Goal: Task Accomplishment & Management: Use online tool/utility

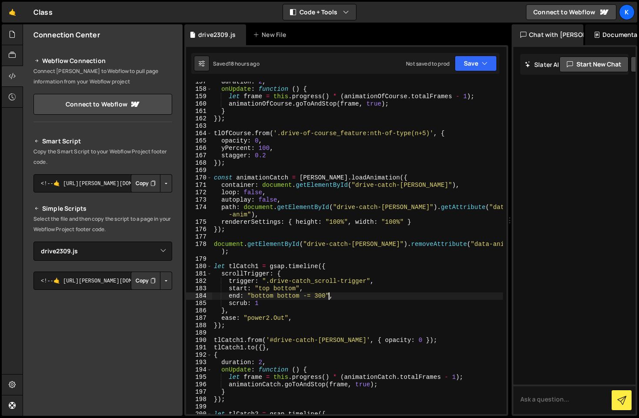
select select "47149"
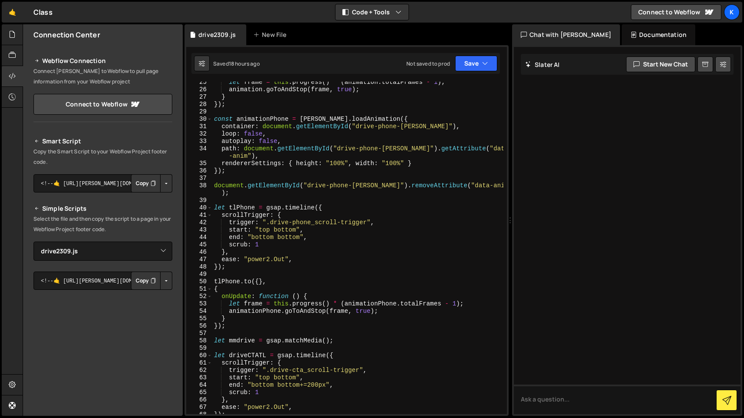
scroll to position [195, 0]
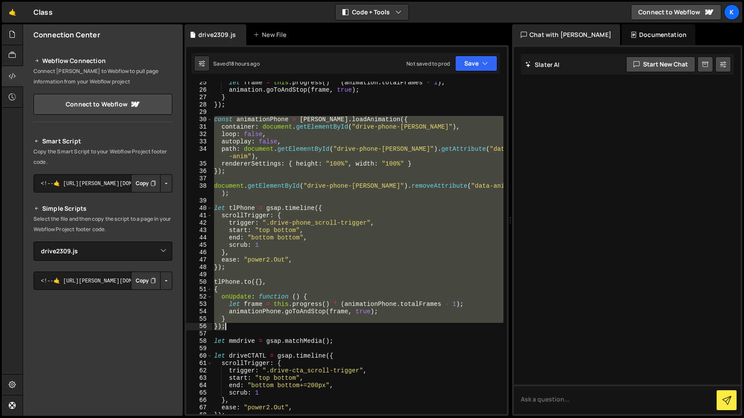
drag, startPoint x: 214, startPoint y: 121, endPoint x: 335, endPoint y: 329, distance: 241.0
click at [335, 329] on div "let frame = this . progress ( ) * ( animation . totalFrames - 1 ) ; animation .…" at bounding box center [357, 252] width 291 height 347
type textarea "} });"
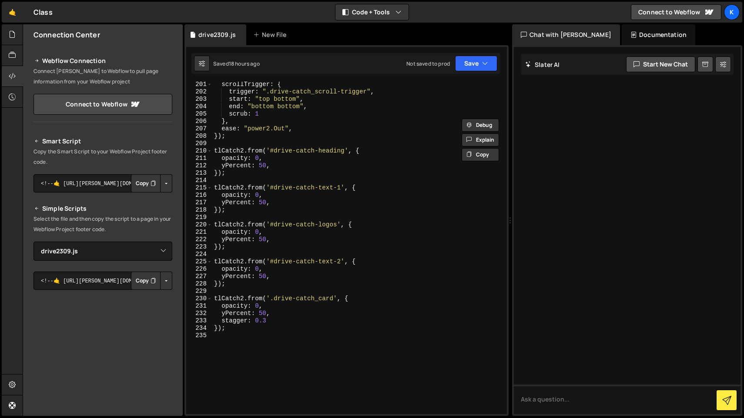
scroll to position [1555, 0]
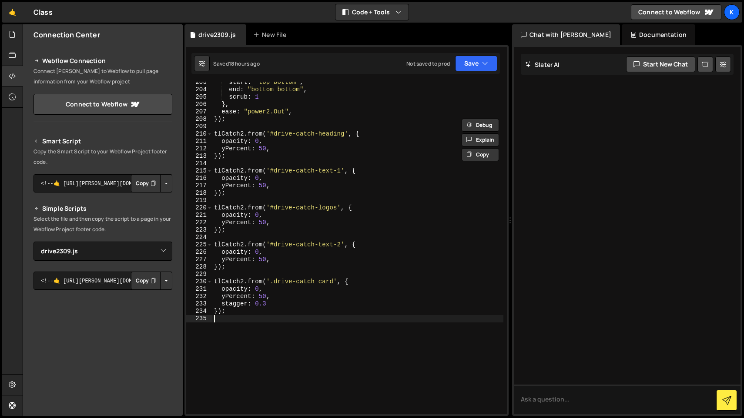
click at [447, 389] on div "start : "top bottom" , end : "bottom bottom" , scrub : 1 } , ease : "power2.Out…" at bounding box center [357, 252] width 291 height 347
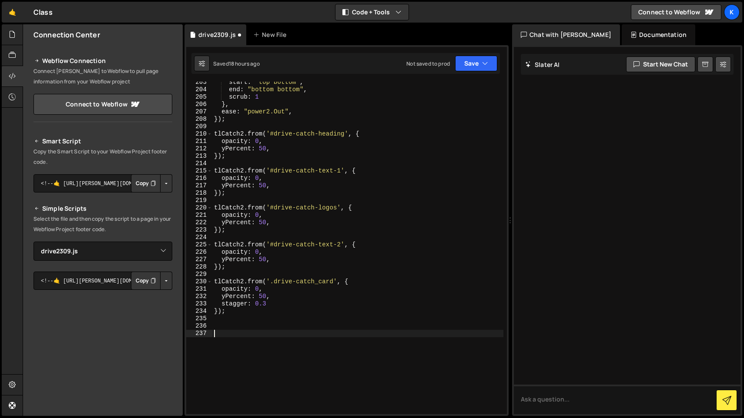
paste textarea "});"
type textarea "});"
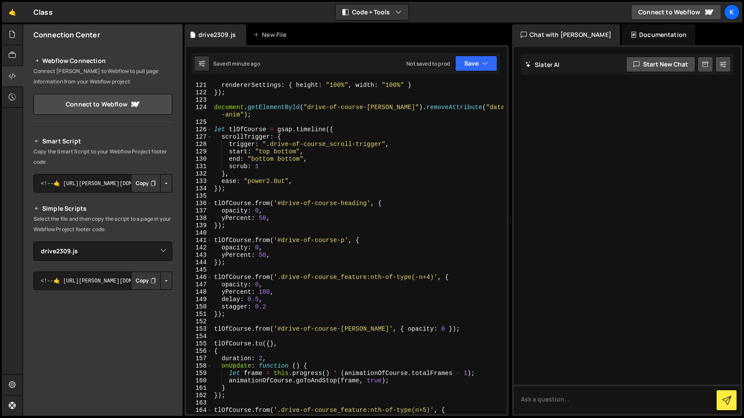
scroll to position [924, 0]
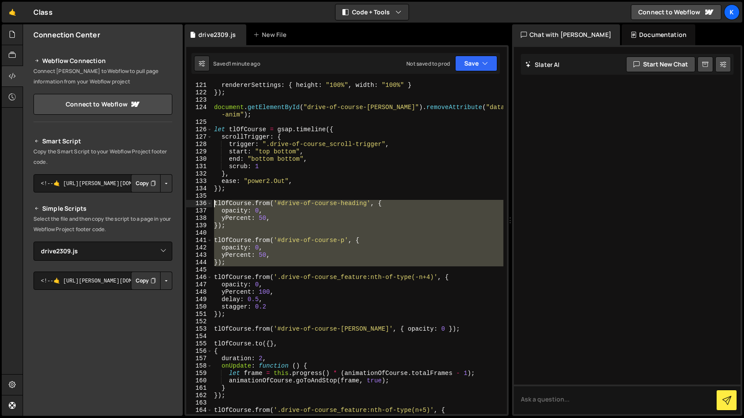
drag, startPoint x: 247, startPoint y: 268, endPoint x: 205, endPoint y: 207, distance: 74.4
click at [205, 207] on div "121 122 123 124 125 126 127 128 129 130 131 132 133 134 135 136 137 138 139 140…" at bounding box center [346, 248] width 320 height 333
type textarea "tlOfCourse.from('#drive-of-course-heading', { opacity: 0,"
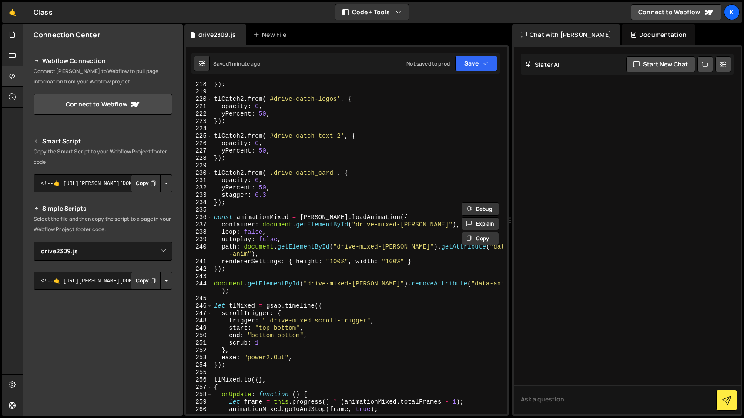
scroll to position [1726, 0]
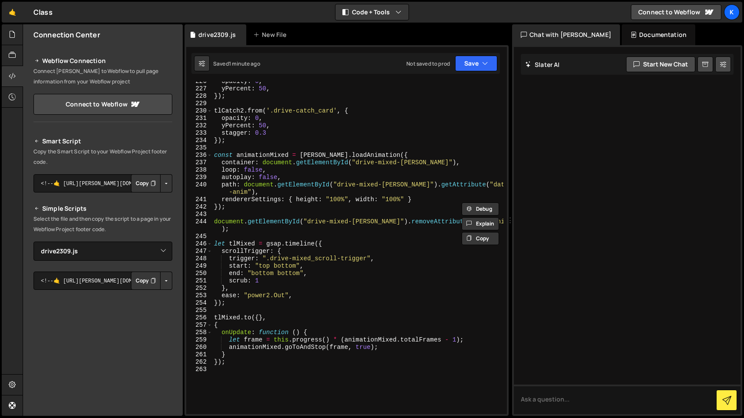
click at [263, 311] on div "opacity : 0 , yPercent : 50 , }) ; tlCatch2 . from ( '.drive-catch_card' , { op…" at bounding box center [357, 251] width 291 height 347
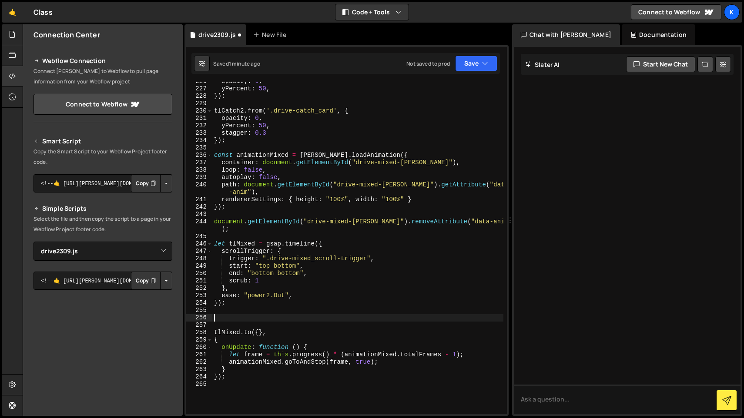
paste textarea "let tlMixed = gsap.timeline({"
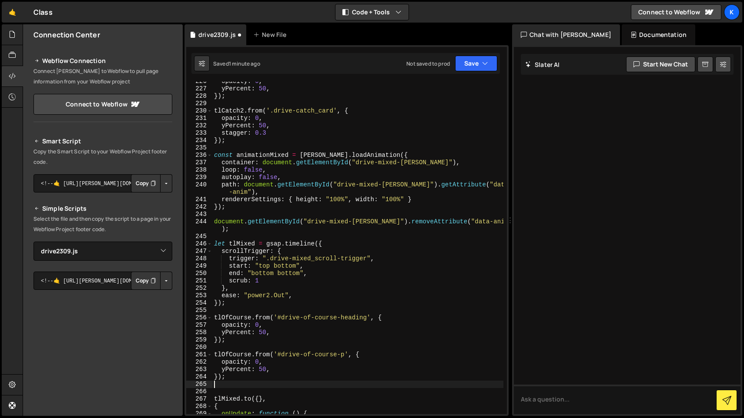
click at [252, 246] on div "opacity : 0 , yPercent : 50 , }) ; tlCatch2 . from ( '.drive-catch_card' , { op…" at bounding box center [357, 251] width 291 height 347
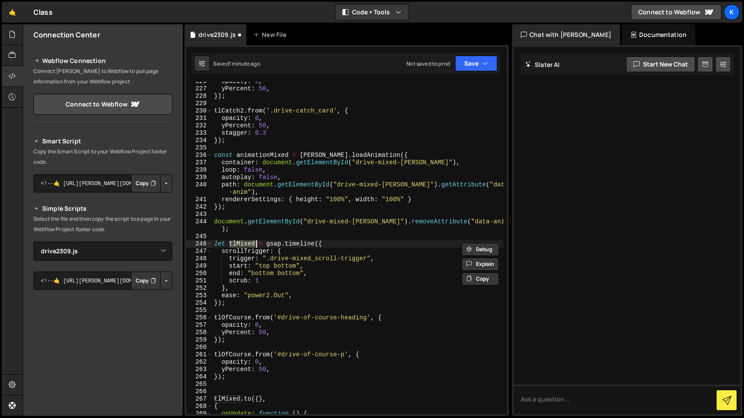
click at [230, 317] on div "opacity : 0 , yPercent : 50 , }) ; tlCatch2 . from ( '.drive-catch_card' , { op…" at bounding box center [357, 251] width 291 height 347
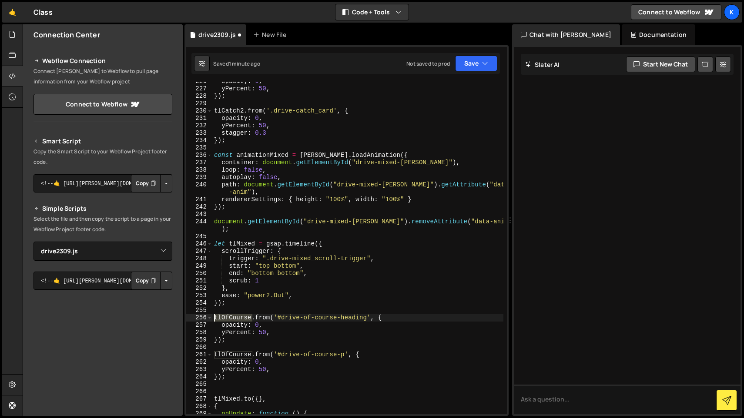
click at [230, 317] on div "opacity : 0 , yPercent : 50 , }) ; tlCatch2 . from ( '.drive-catch_card' , { op…" at bounding box center [357, 251] width 291 height 347
paste textarea "Mixed"
click at [230, 358] on div "opacity : 0 , yPercent : 50 , }) ; tlCatch2 . from ( '.drive-catch_card' , { op…" at bounding box center [357, 251] width 291 height 347
paste textarea "Mixed"
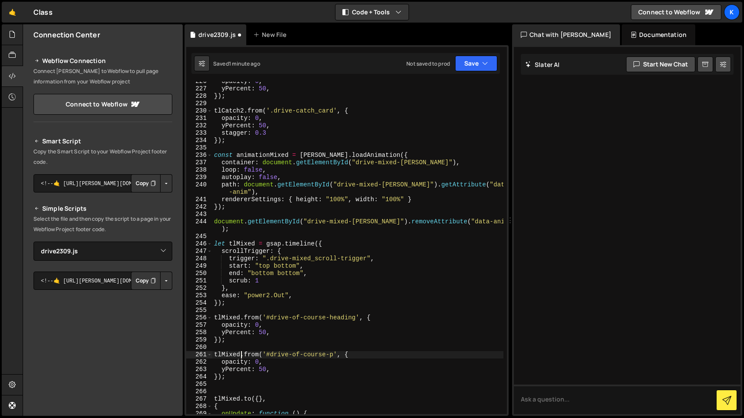
click at [274, 318] on div "opacity : 0 , yPercent : 50 , }) ; tlCatch2 . from ( '.drive-catch_card' , { op…" at bounding box center [357, 251] width 291 height 347
drag, startPoint x: 296, startPoint y: 320, endPoint x: 327, endPoint y: 320, distance: 31.3
click at [327, 320] on div "opacity : 0 , yPercent : 50 , }) ; tlCatch2 . from ( '.drive-catch_card' , { op…" at bounding box center [357, 251] width 291 height 347
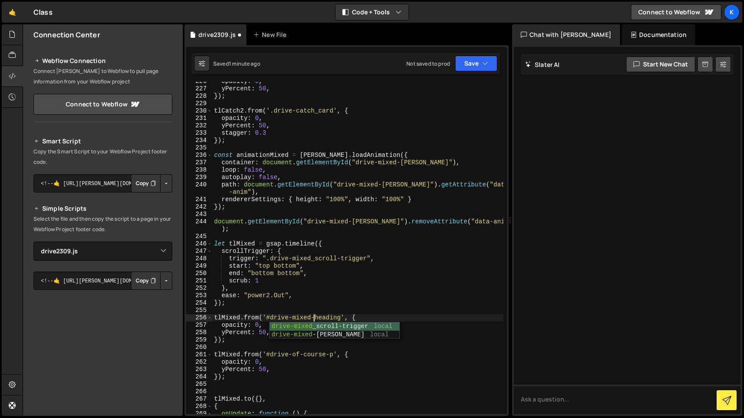
click at [348, 306] on div "opacity : 0 , yPercent : 50 , }) ; tlCatch2 . from ( '.drive-catch_card' , { op…" at bounding box center [357, 251] width 291 height 347
click at [274, 355] on div "opacity : 0 , yPercent : 50 , }) ; tlCatch2 . from ( '.drive-catch_card' , { op…" at bounding box center [357, 251] width 291 height 347
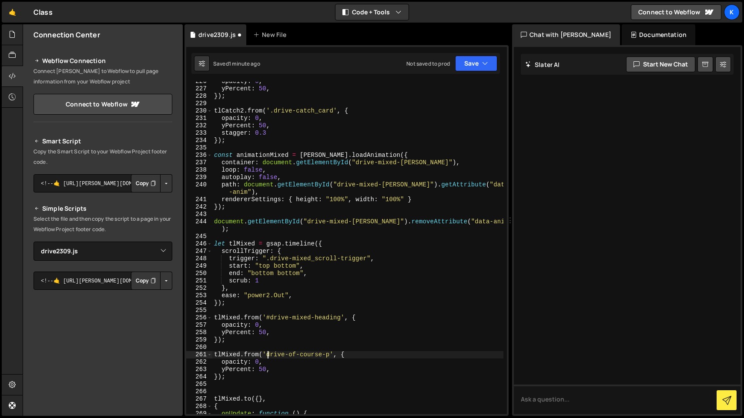
scroll to position [0, 4]
click at [304, 354] on div "opacity : 0 , yPercent : 50 , }) ; tlCatch2 . from ( '.drive-catch_card' , { op…" at bounding box center [357, 251] width 291 height 347
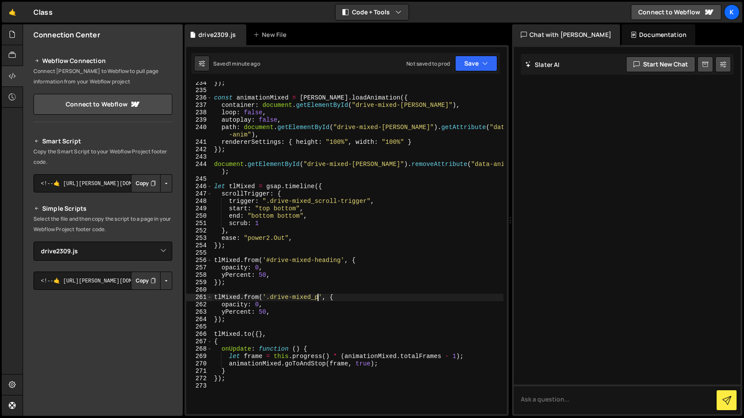
scroll to position [1814, 0]
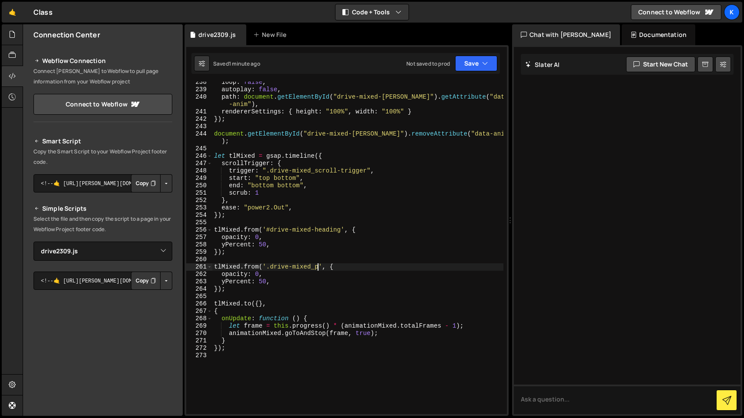
click at [260, 305] on div "loop : false , autoplay : false , path : document . getElementById ( "drive-mix…" at bounding box center [357, 252] width 291 height 347
click at [294, 311] on div "loop : false , autoplay : false , path : document . getElementById ( "drive-mix…" at bounding box center [357, 252] width 291 height 347
type textarea "{"
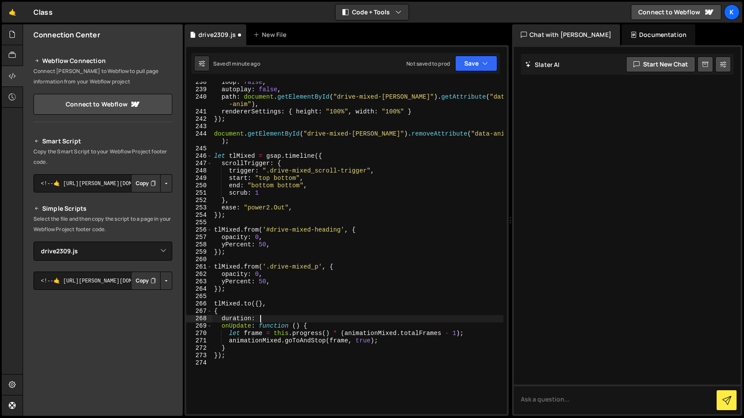
type textarea "duration: 2,"
